Goal: Task Accomplishment & Management: Use online tool/utility

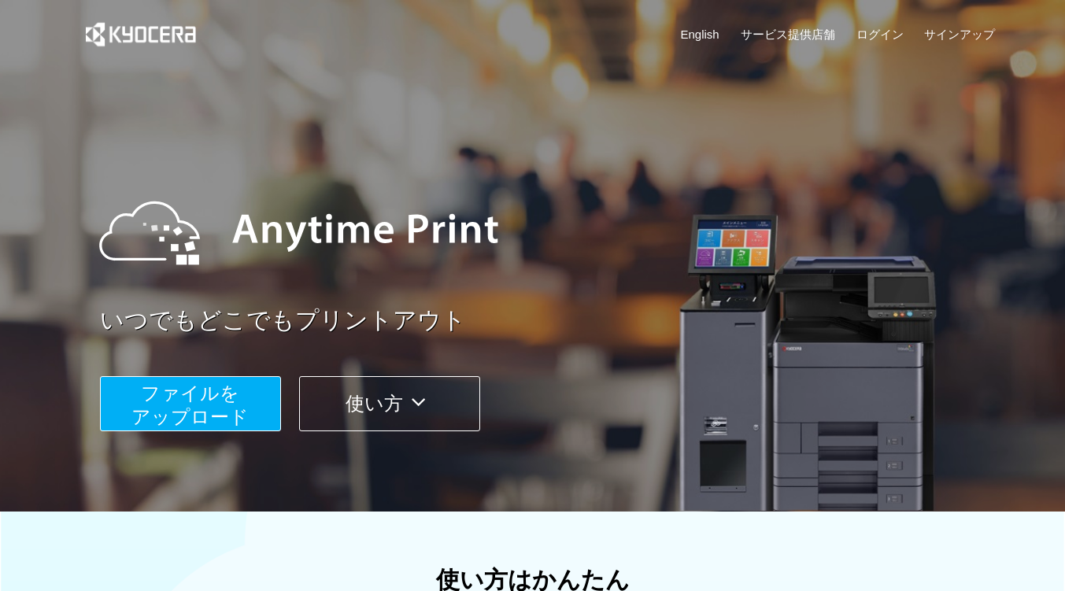
click at [203, 416] on span "ファイルを ​​アップロード" at bounding box center [189, 404] width 117 height 45
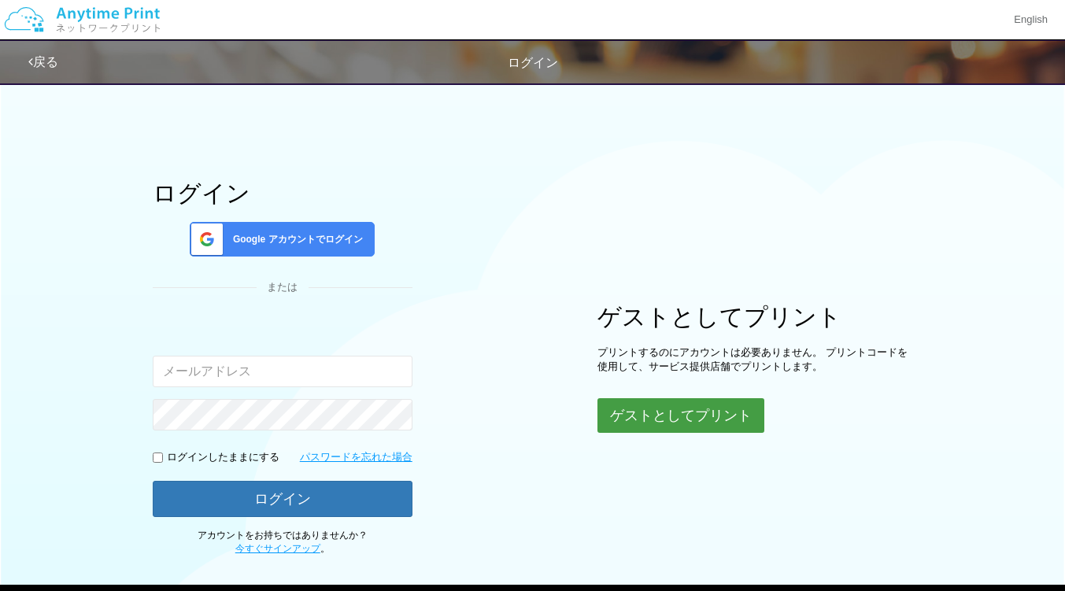
click at [637, 414] on button "ゲストとしてプリント" at bounding box center [680, 415] width 167 height 35
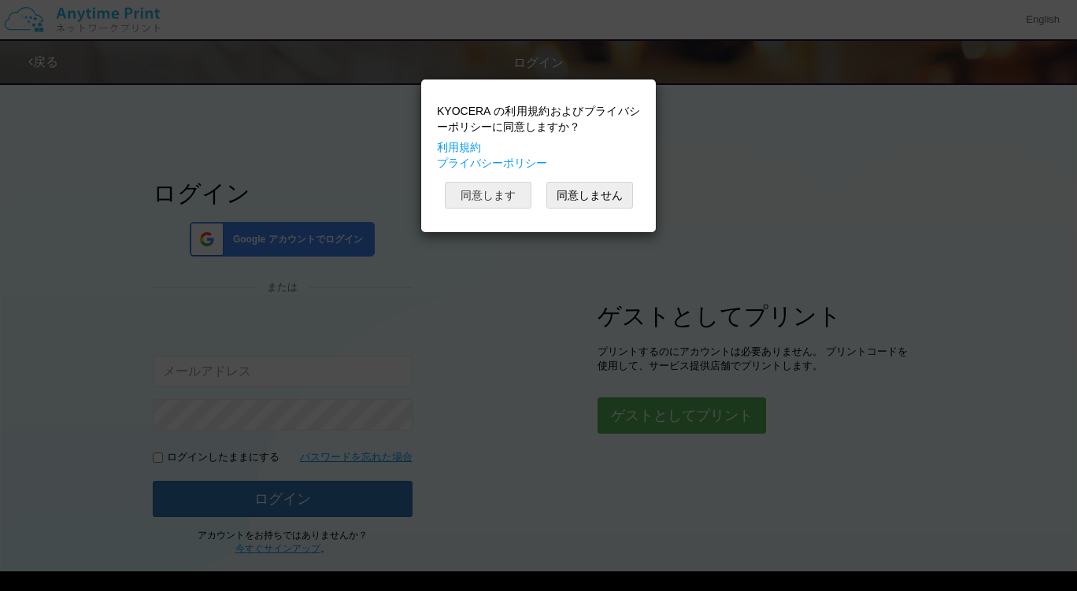
click at [490, 197] on button "同意します" at bounding box center [488, 195] width 87 height 27
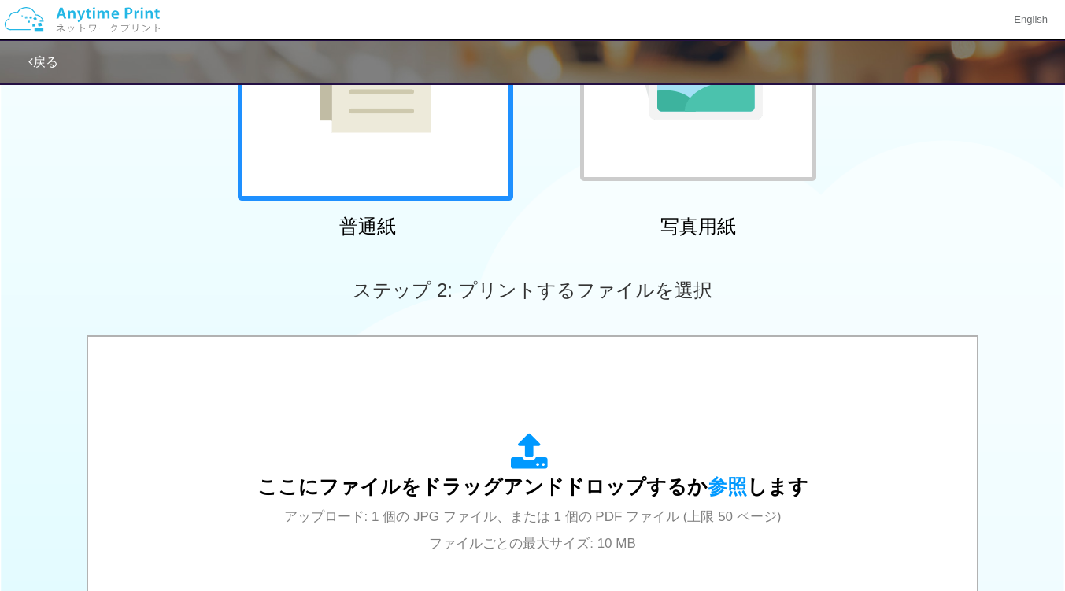
scroll to position [524, 0]
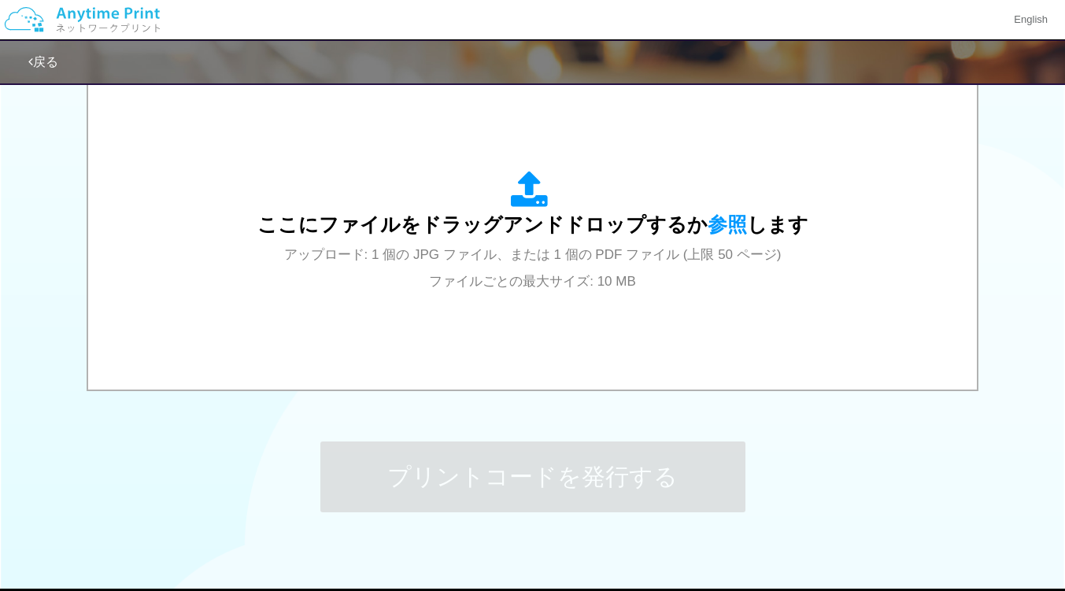
click at [544, 392] on div "ここにファイルをドラッグアンドドロップするか 参照 します アップロード: 1 個の JPG ファイル、または 1 個の PDF ファイル (上限 50 ペー…" at bounding box center [533, 233] width 892 height 321
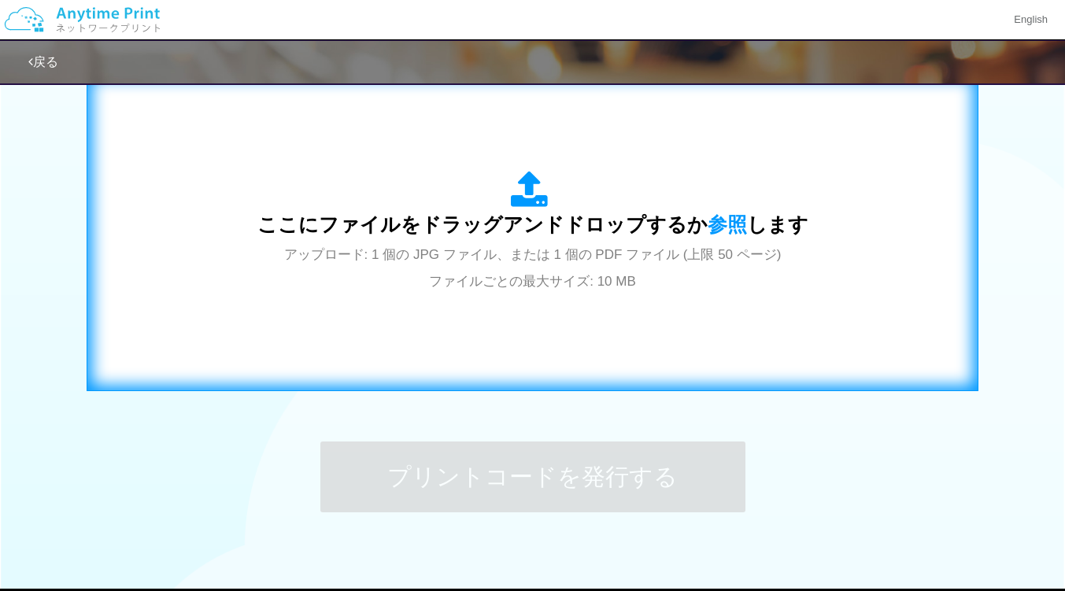
click at [527, 292] on div "ここにファイルをドラッグアンドドロップするか 参照 します アップロード: 1 個の JPG ファイル、または 1 個の PDF ファイル (上限 50 ペー…" at bounding box center [532, 232] width 551 height 123
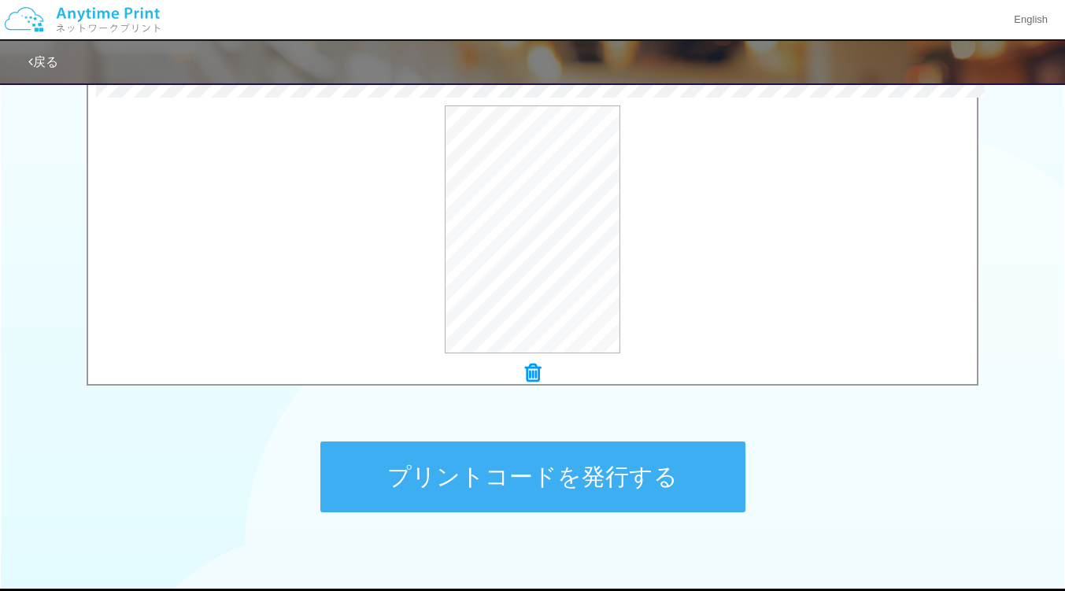
click at [634, 463] on button "プリントコードを発行する" at bounding box center [532, 477] width 425 height 71
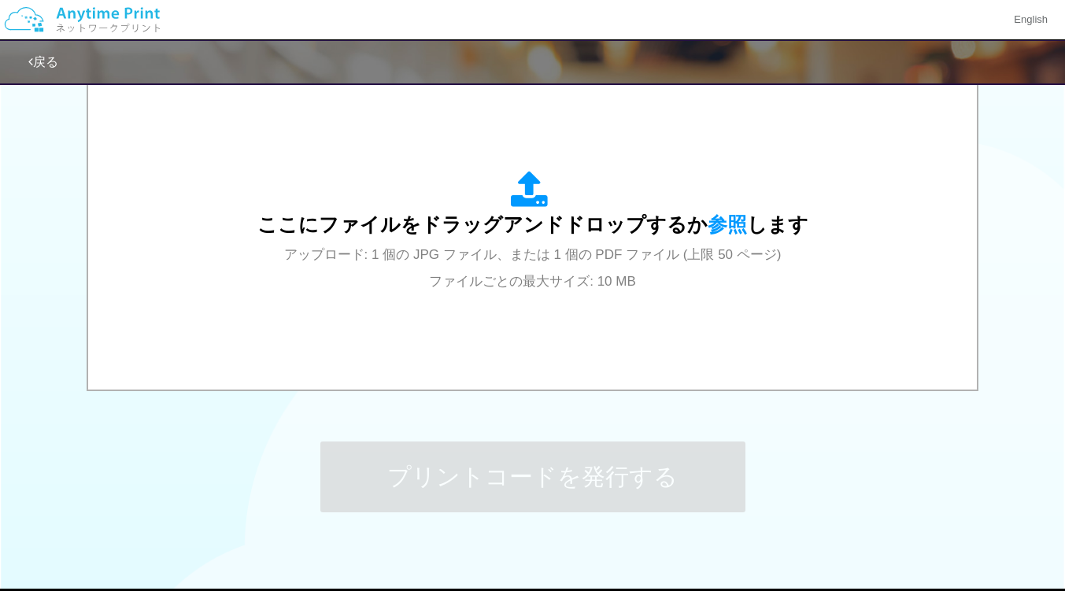
scroll to position [0, 0]
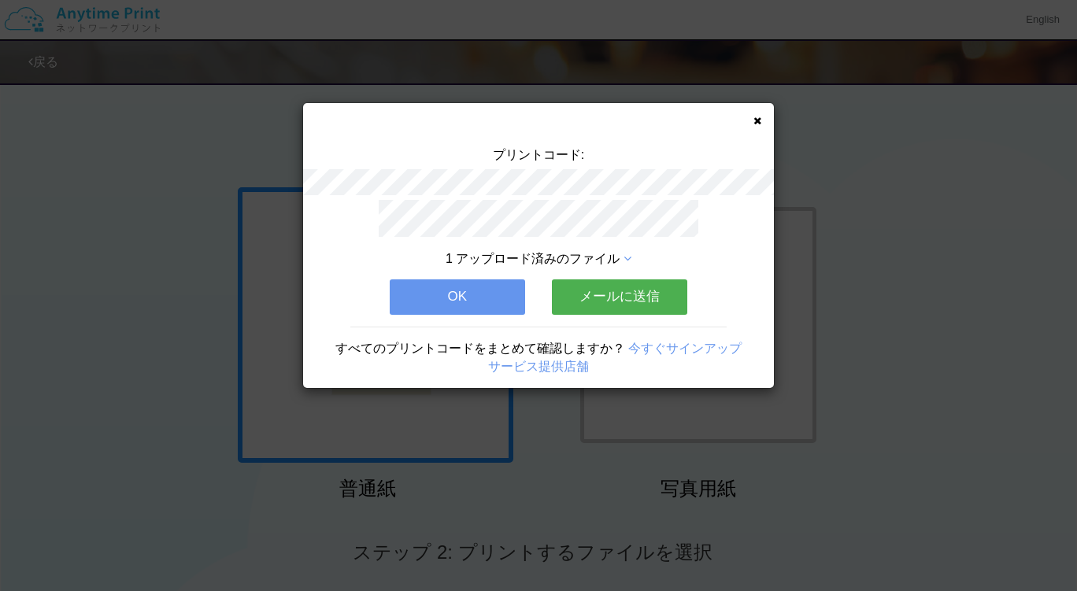
click at [628, 299] on button "メールに送信" at bounding box center [619, 296] width 135 height 35
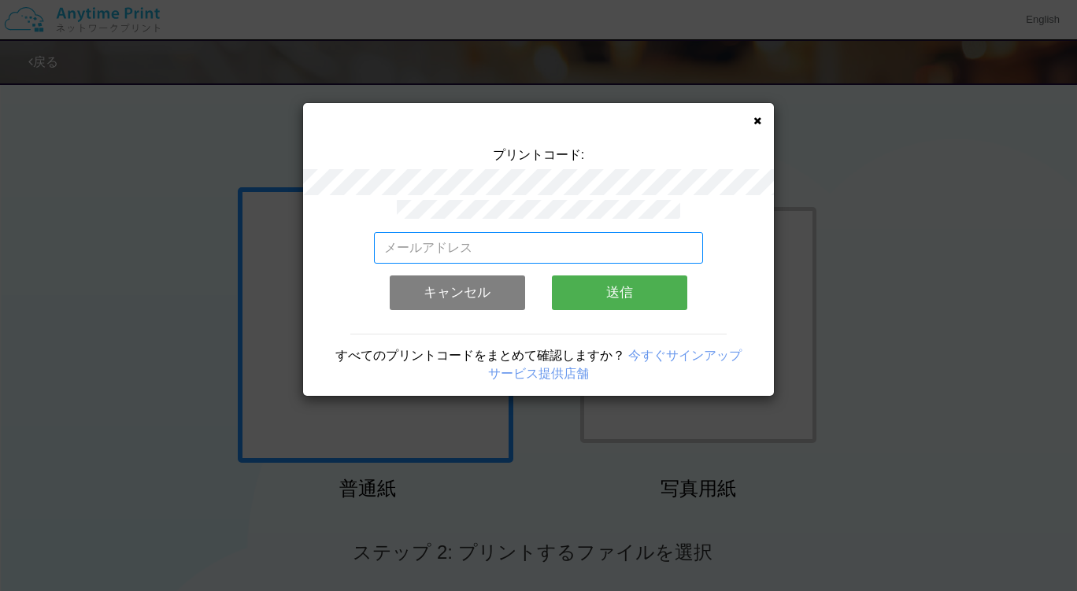
drag, startPoint x: 611, startPoint y: 244, endPoint x: 607, endPoint y: 257, distance: 13.9
click at [611, 244] on input "email" at bounding box center [539, 247] width 330 height 31
type input "[EMAIL_ADDRESS][DOMAIN_NAME]"
click at [614, 290] on button "送信" at bounding box center [619, 292] width 135 height 35
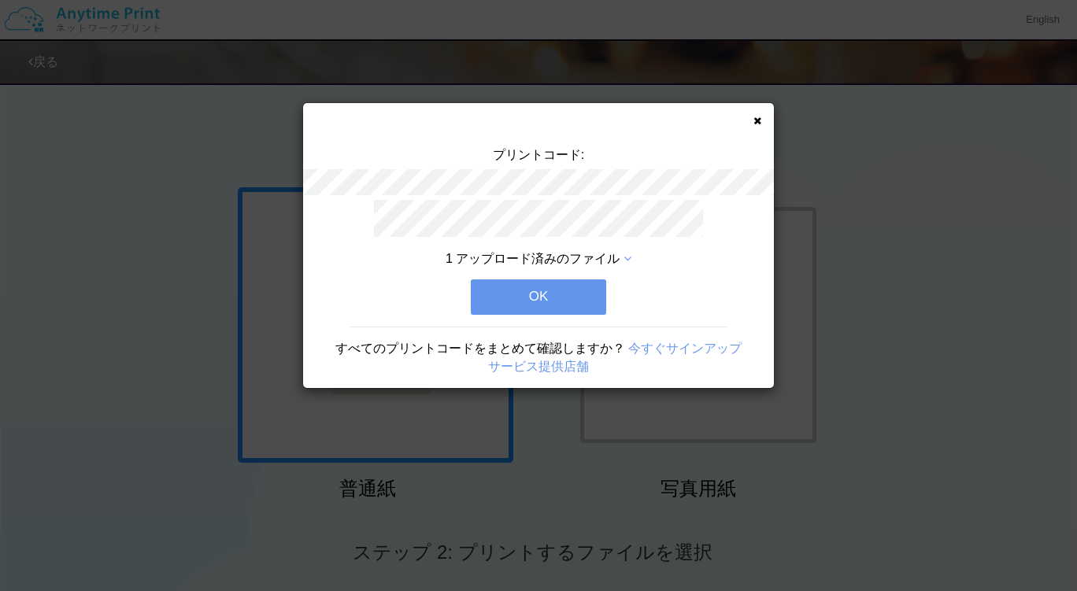
click at [600, 293] on button "OK" at bounding box center [538, 296] width 135 height 35
